Goal: Navigation & Orientation: Find specific page/section

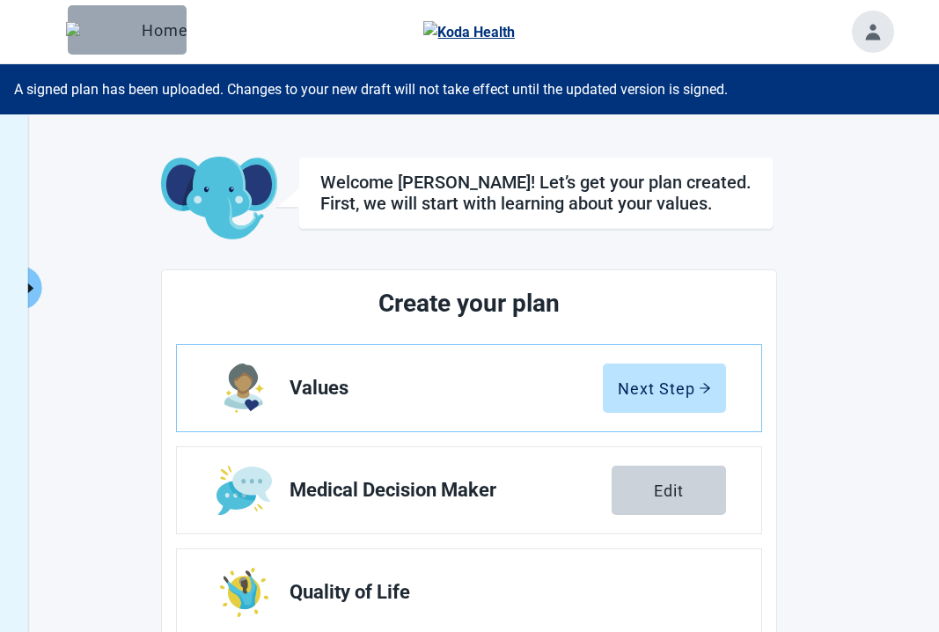
click at [182, 40] on button "Home" at bounding box center [127, 29] width 119 height 49
click at [689, 95] on div "A signed plan has been uploaded. Changes to your new draft will not take effect…" at bounding box center [469, 89] width 939 height 50
drag, startPoint x: 121, startPoint y: 20, endPoint x: 120, endPoint y: 37, distance: 16.8
click at [121, 20] on button "Home" at bounding box center [127, 29] width 119 height 49
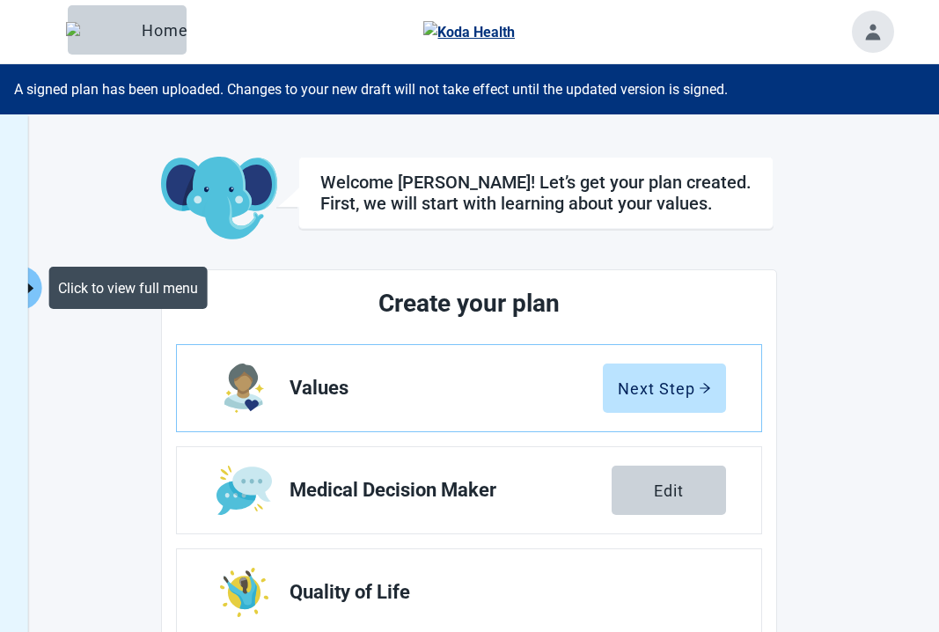
click at [34, 291] on icon "caret-right" at bounding box center [30, 288] width 17 height 17
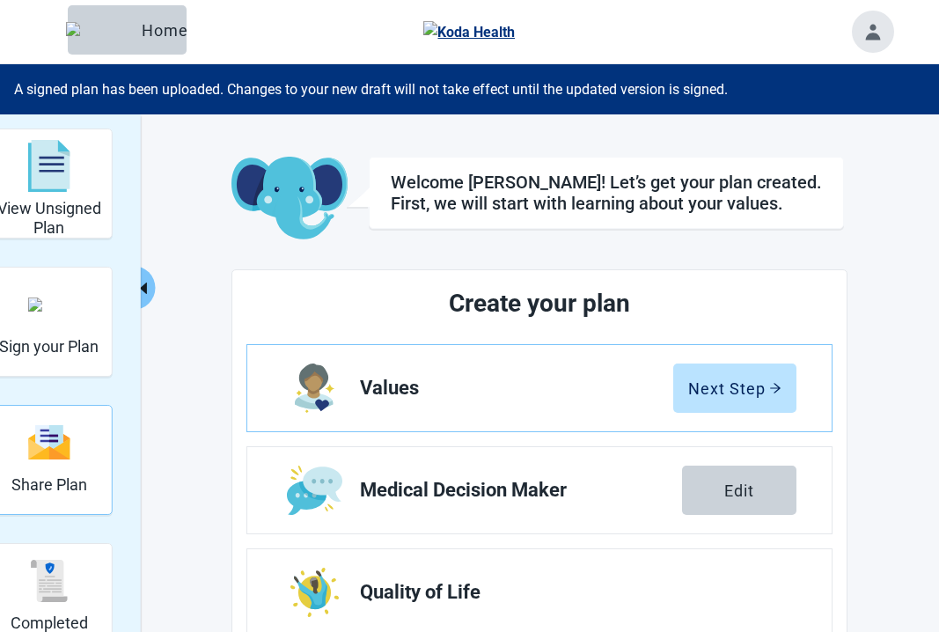
click at [70, 456] on img "Share Plan" at bounding box center [49, 442] width 42 height 38
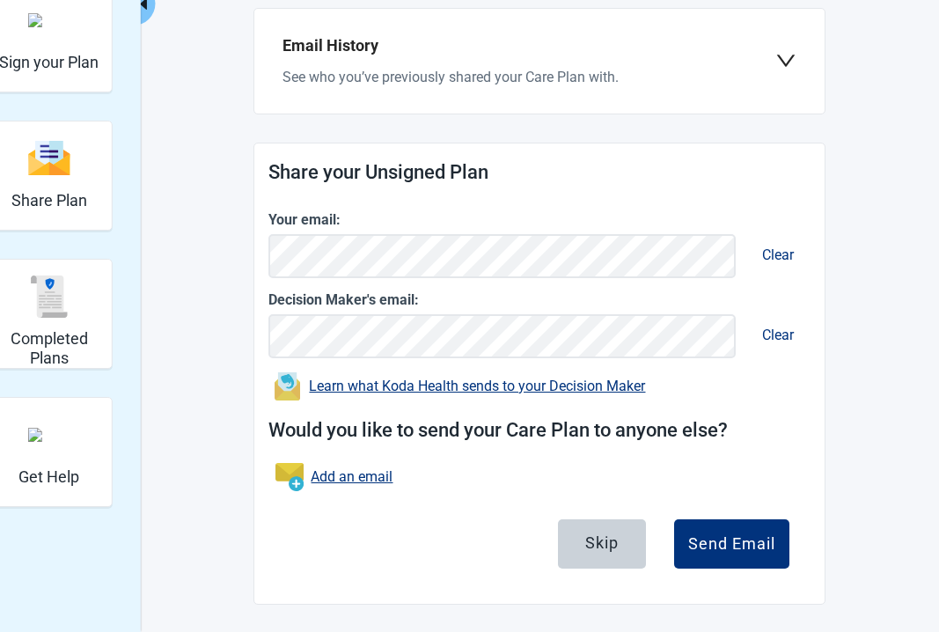
scroll to position [285, 0]
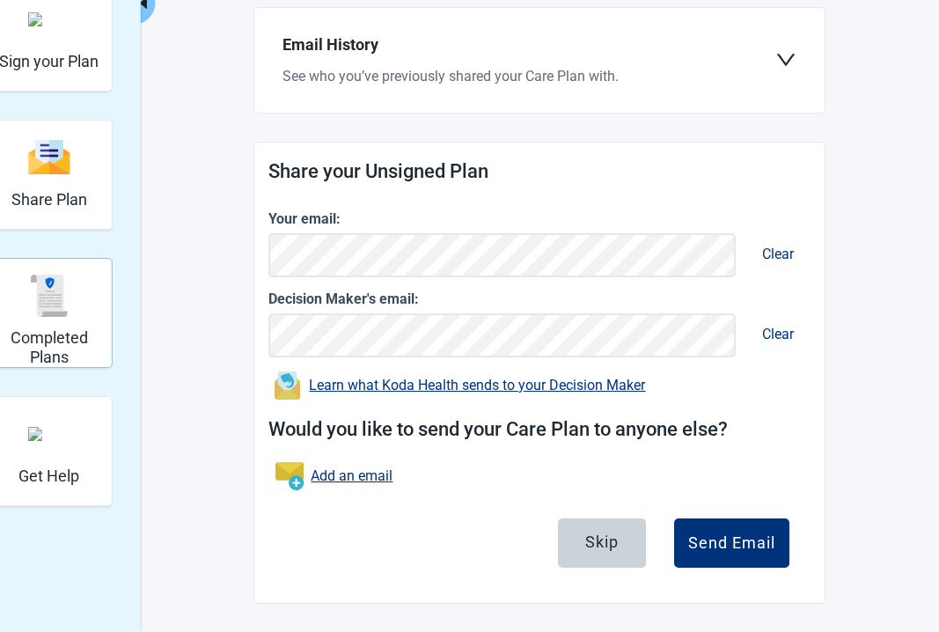
click at [45, 302] on img "Completed Plans" at bounding box center [49, 296] width 42 height 42
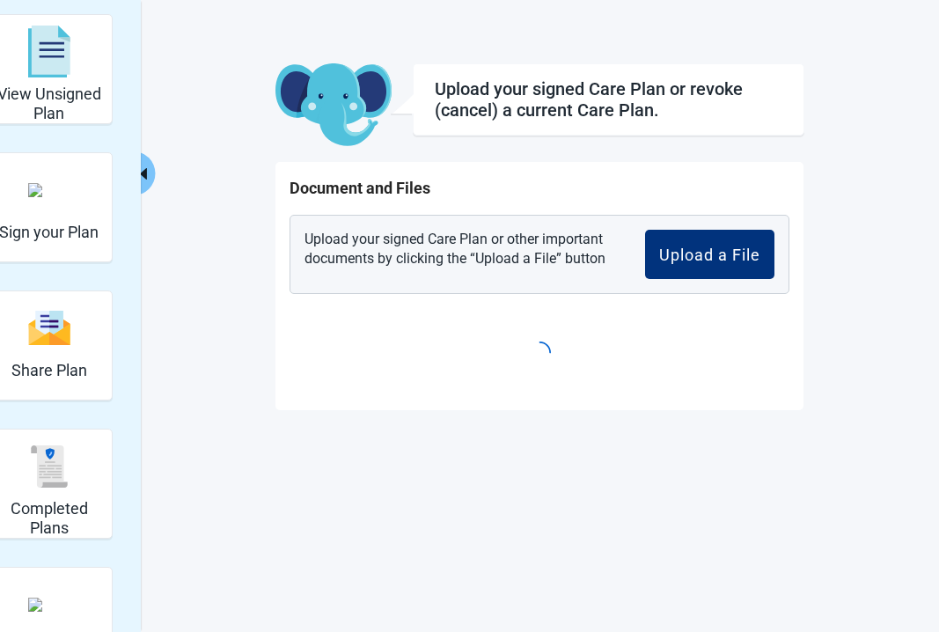
scroll to position [114, 0]
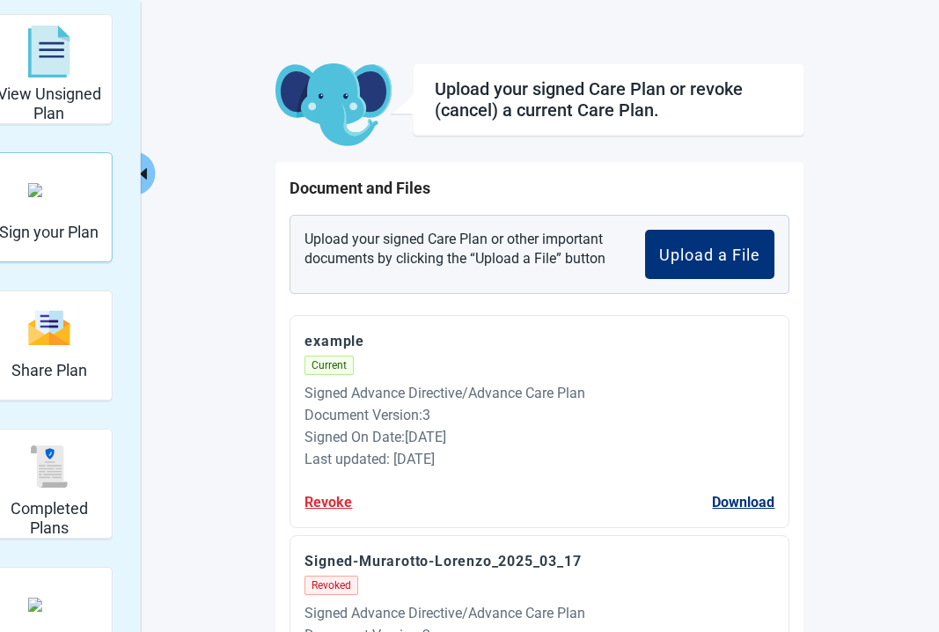
click at [9, 207] on div "Sign your Plan" at bounding box center [48, 190] width 99 height 66
